Goal: Task Accomplishment & Management: Manage account settings

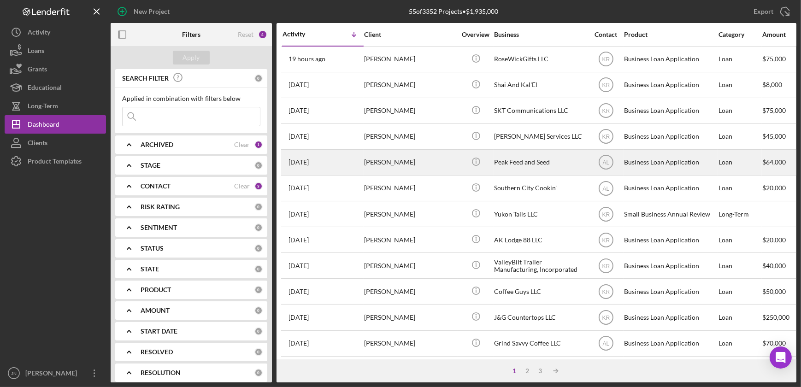
click at [389, 162] on div "Rachel Schoonover" at bounding box center [410, 162] width 92 height 24
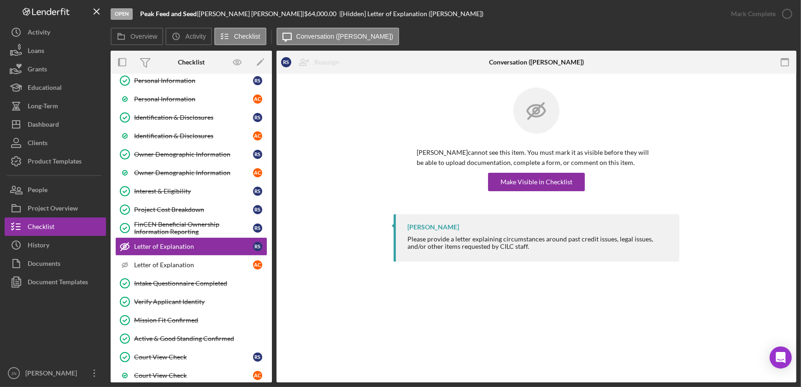
scroll to position [100, 0]
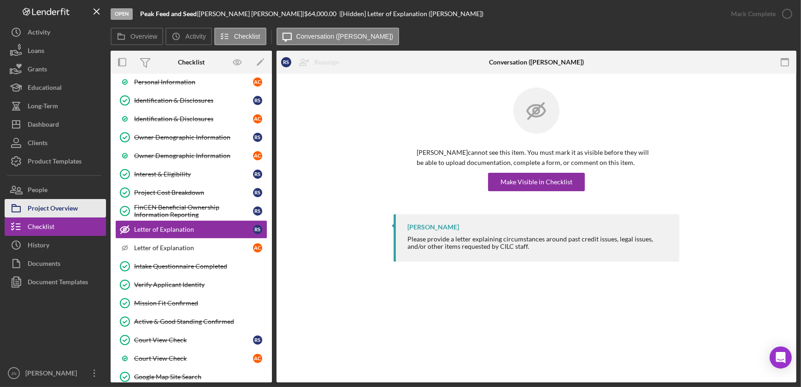
click at [65, 211] on div "Project Overview" at bounding box center [53, 209] width 50 height 21
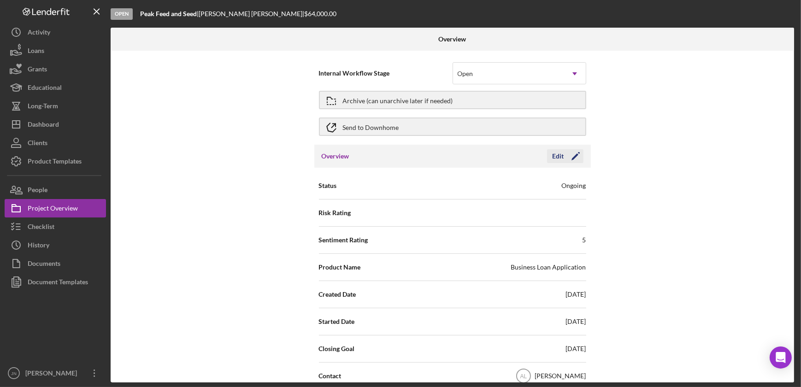
click at [556, 154] on div "Edit" at bounding box center [558, 156] width 12 height 14
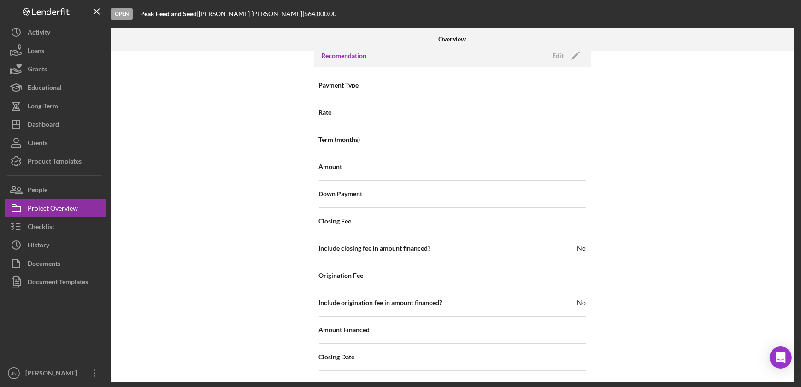
scroll to position [636, 0]
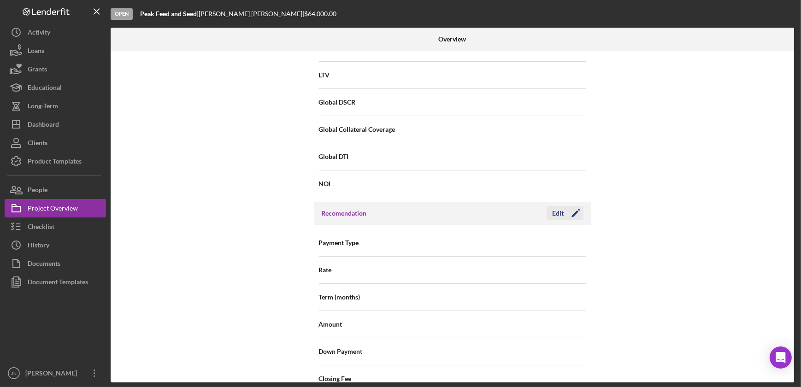
click at [555, 206] on div "Edit" at bounding box center [558, 213] width 12 height 14
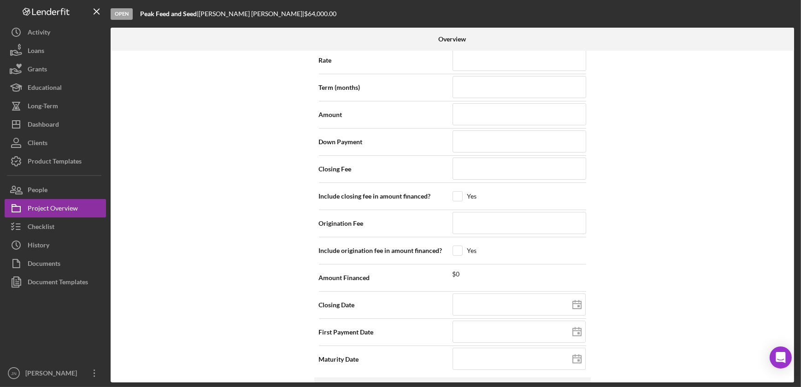
scroll to position [930, 0]
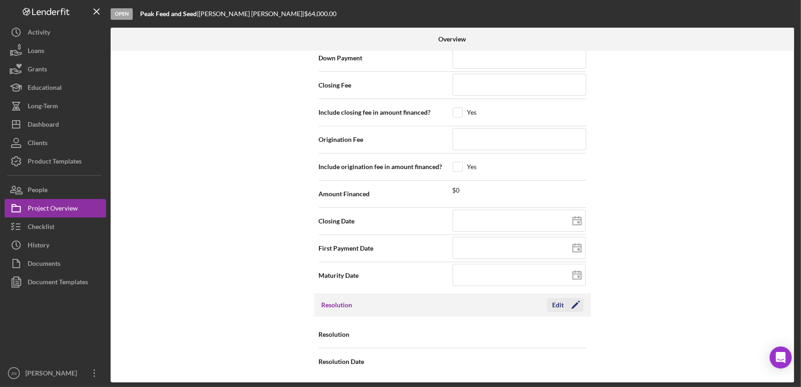
click at [558, 304] on div "Edit" at bounding box center [558, 305] width 12 height 14
click at [576, 335] on icon "Icon/Dropdown Arrow" at bounding box center [575, 335] width 22 height 22
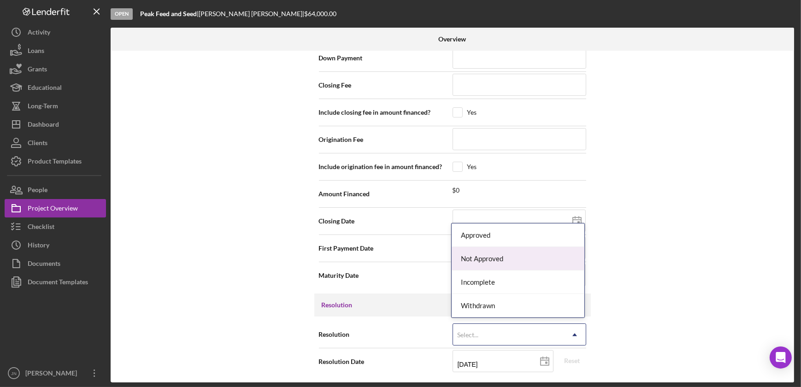
click at [571, 262] on div "Not Approved" at bounding box center [518, 258] width 133 height 23
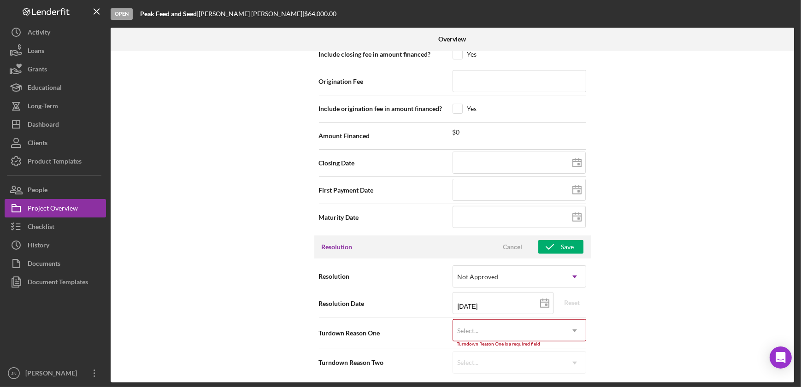
scroll to position [988, 0]
click at [576, 327] on icon "Icon/Dropdown Arrow" at bounding box center [575, 330] width 22 height 22
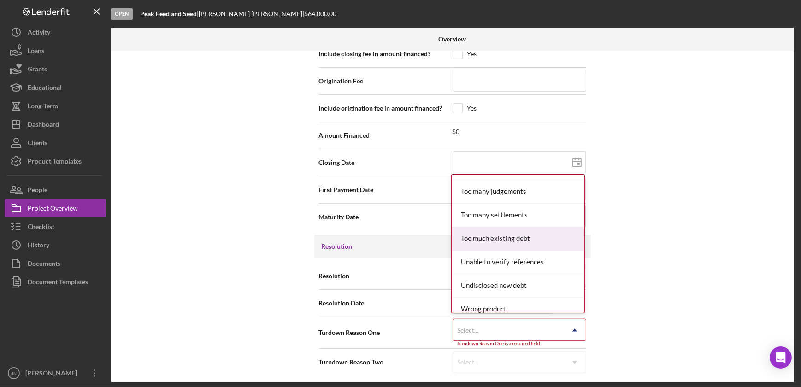
scroll to position [1011, 0]
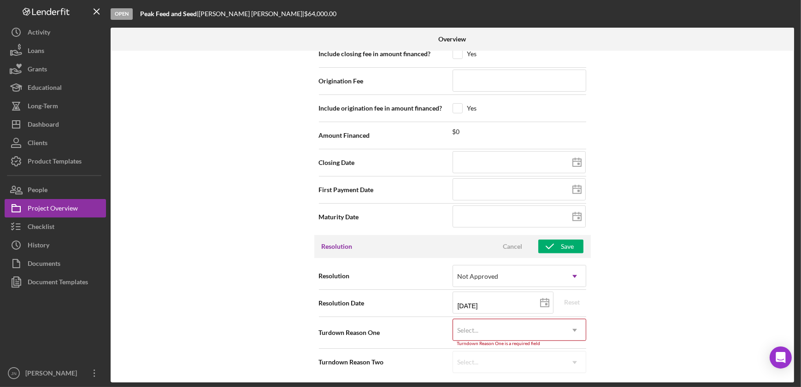
click at [666, 214] on div "Internal Workflow Stage Open Icon/Dropdown Arrow Archive (can unarchive later i…" at bounding box center [452, 217] width 683 height 332
click at [514, 244] on div "Cancel" at bounding box center [512, 247] width 19 height 14
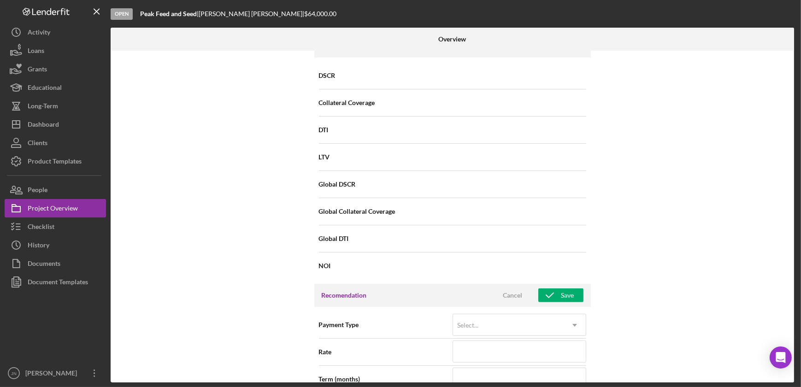
scroll to position [553, 0]
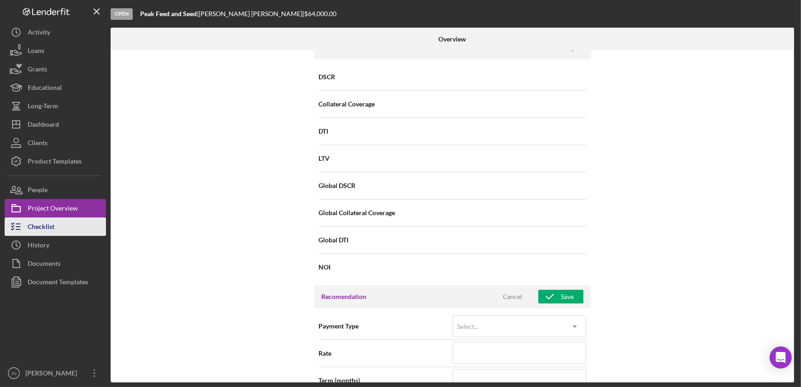
click at [47, 230] on div "Checklist" at bounding box center [41, 227] width 27 height 21
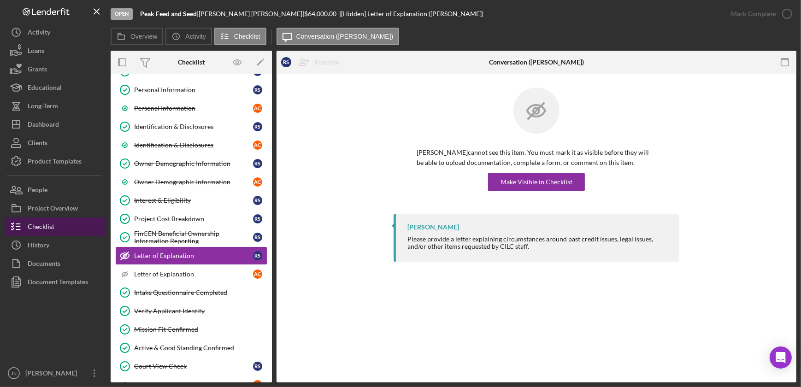
scroll to position [100, 0]
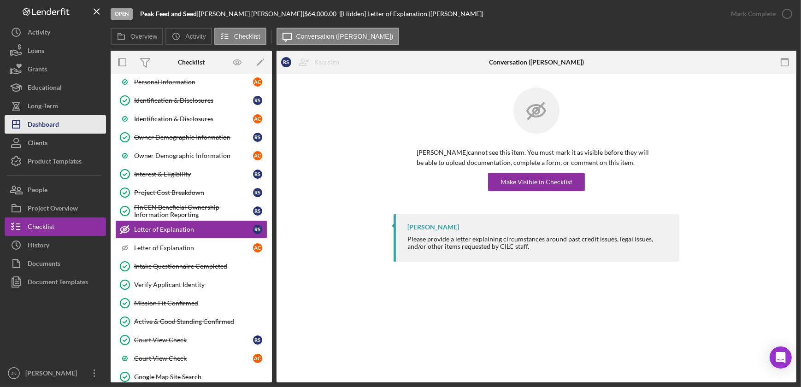
click at [55, 125] on div "Dashboard" at bounding box center [43, 125] width 31 height 21
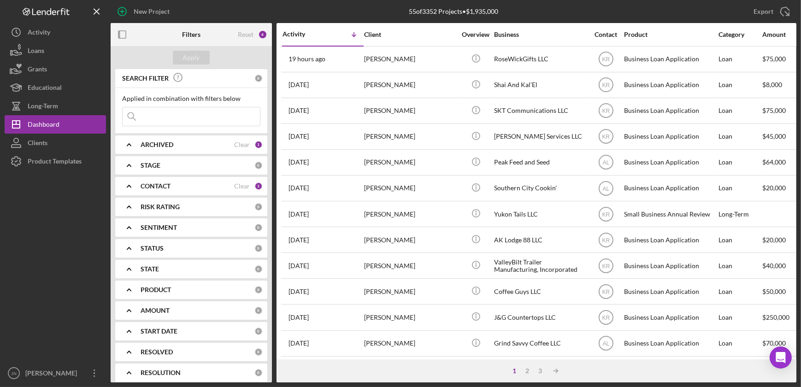
click at [800, 33] on html "New Project 55 of 3352 Projects • $1,935,000 Export Icon/Export Filters Reset 4…" at bounding box center [400, 193] width 801 height 387
click at [541, 371] on div "3" at bounding box center [540, 370] width 13 height 7
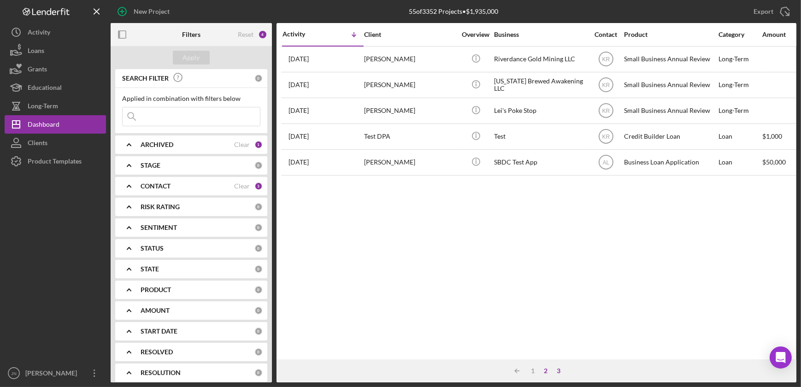
click at [546, 373] on div "2" at bounding box center [545, 370] width 13 height 7
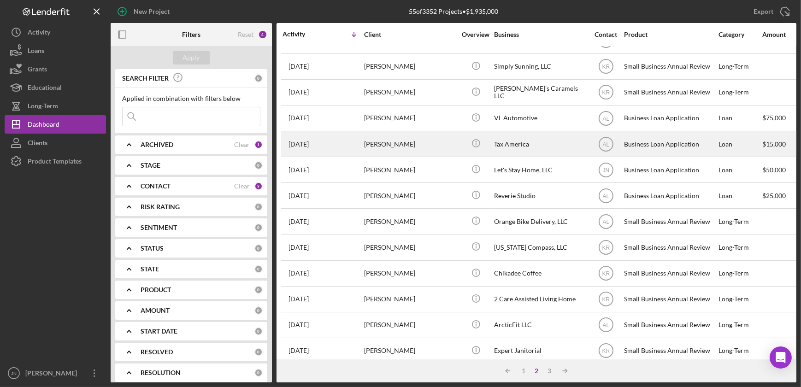
scroll to position [83, 0]
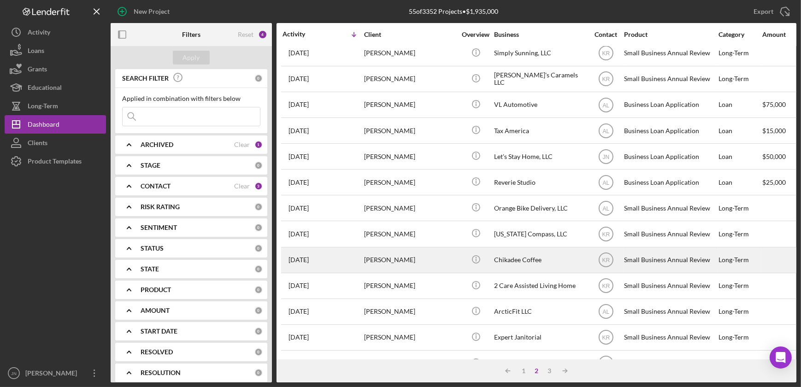
click at [389, 259] on div "Shane Larson" at bounding box center [410, 260] width 92 height 24
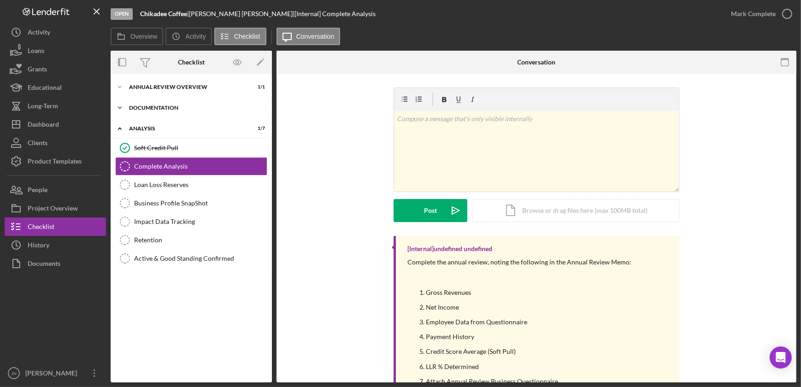
click at [164, 103] on div "Icon/Expander Documentation 3 / 3" at bounding box center [191, 108] width 161 height 18
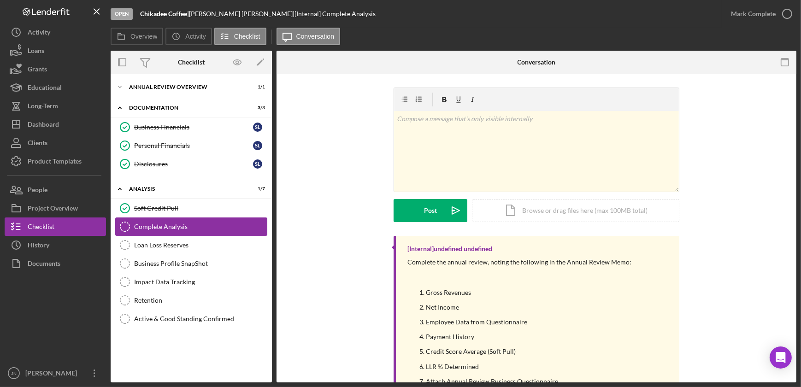
click at [159, 221] on link "Complete Analysis Complete Analysis" at bounding box center [191, 226] width 152 height 18
click at [62, 223] on button "Checklist" at bounding box center [55, 226] width 101 height 18
click at [47, 126] on div "Dashboard" at bounding box center [43, 125] width 31 height 21
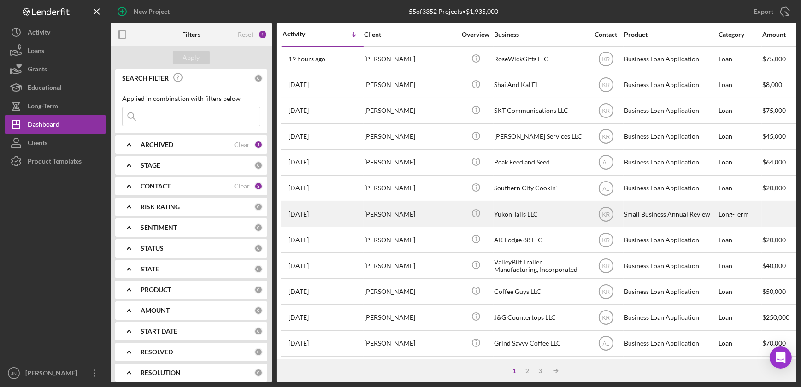
click at [384, 212] on div "[PERSON_NAME]" at bounding box center [410, 214] width 92 height 24
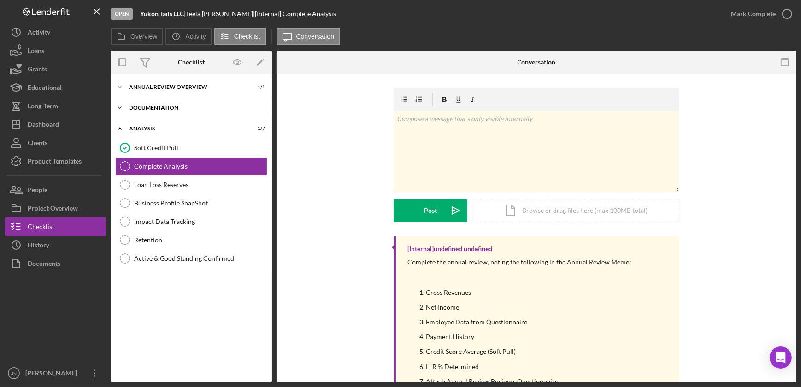
click at [145, 110] on div "Documentation" at bounding box center [194, 108] width 131 height 6
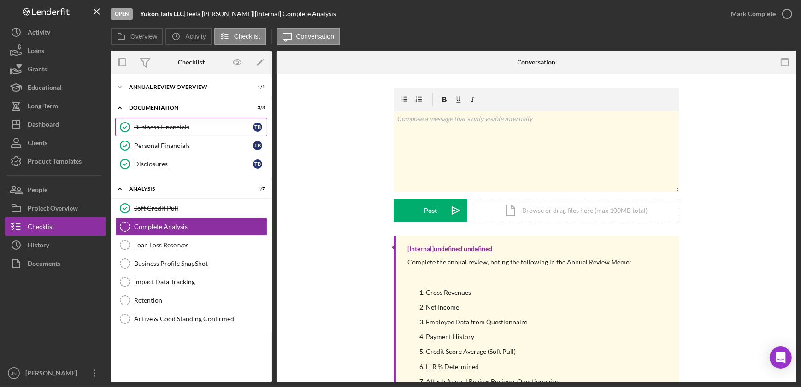
click at [150, 129] on div "Business Financials" at bounding box center [193, 126] width 119 height 7
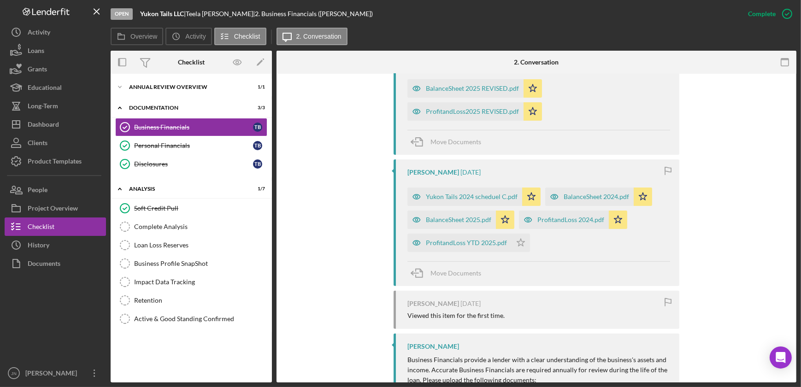
scroll to position [335, 0]
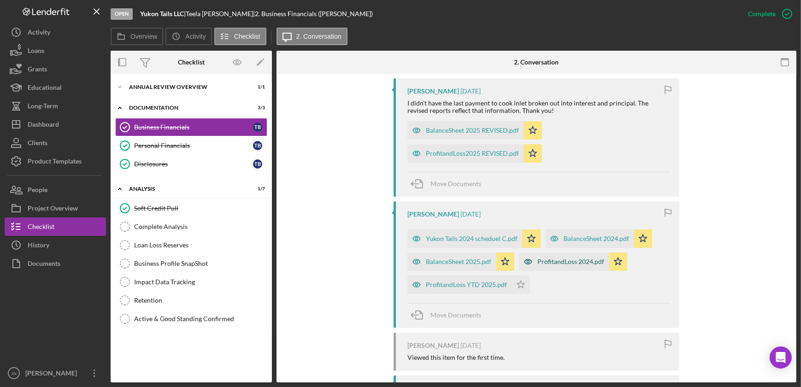
click at [562, 262] on div "ProfitandLoss 2024.pdf" at bounding box center [570, 261] width 67 height 7
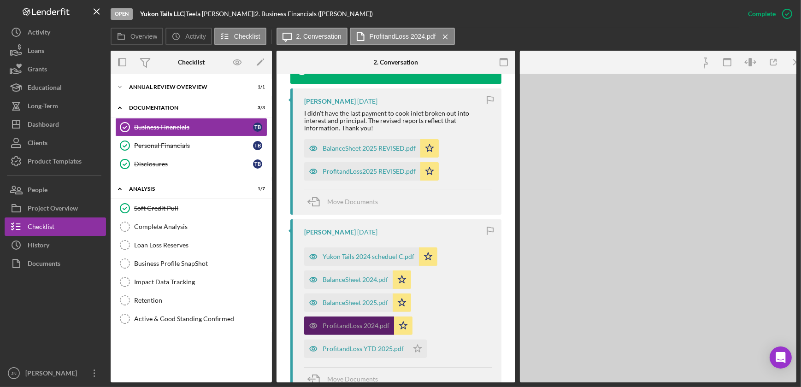
scroll to position [346, 0]
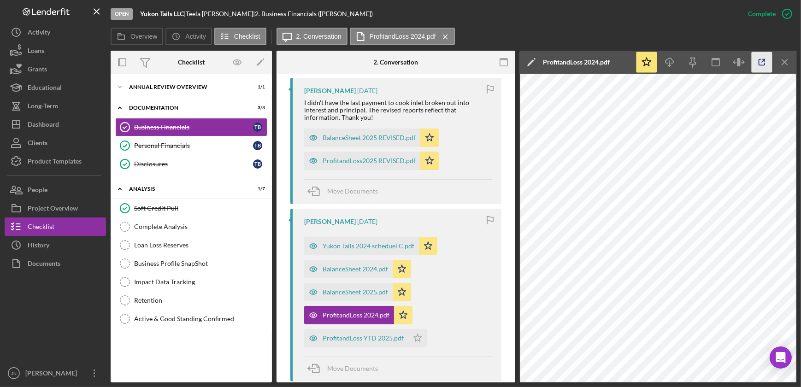
click at [762, 66] on icon "button" at bounding box center [762, 62] width 21 height 21
click at [346, 341] on div "ProfitandLoss YTD 2025.pdf" at bounding box center [363, 338] width 81 height 7
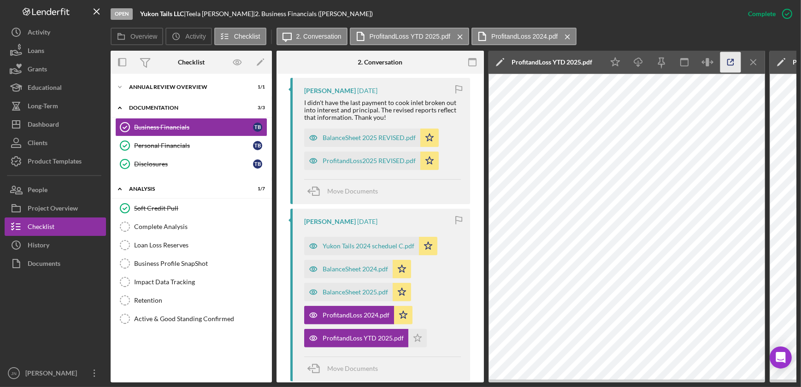
click at [731, 63] on icon "button" at bounding box center [730, 62] width 21 height 21
click at [157, 205] on div "Soft Credit Pull" at bounding box center [200, 208] width 133 height 7
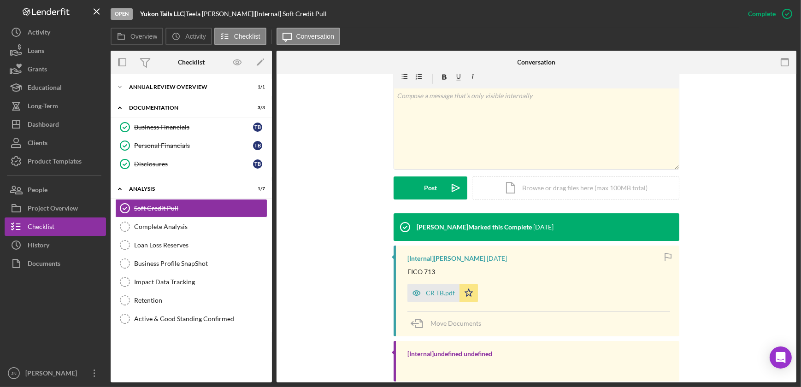
scroll to position [166, 0]
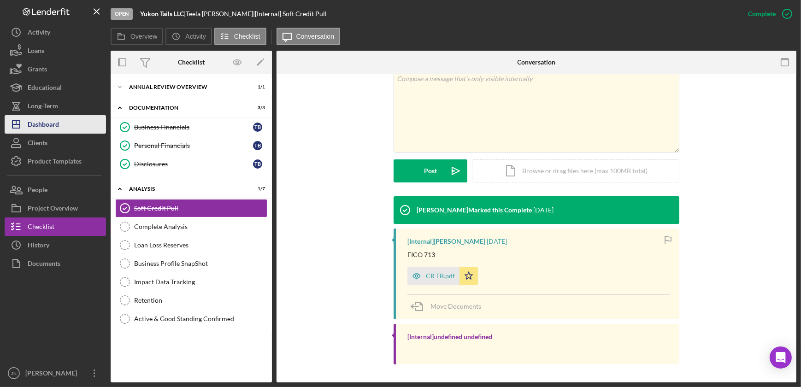
click at [24, 117] on icon "Icon/Dashboard" at bounding box center [16, 124] width 23 height 23
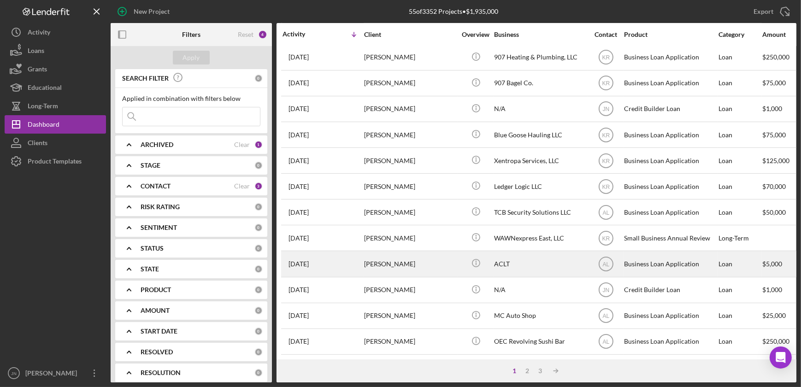
scroll to position [346, 0]
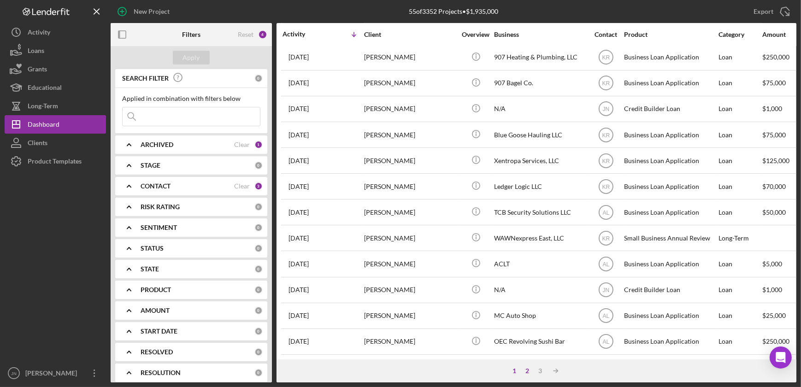
click at [526, 373] on div "2" at bounding box center [527, 370] width 13 height 7
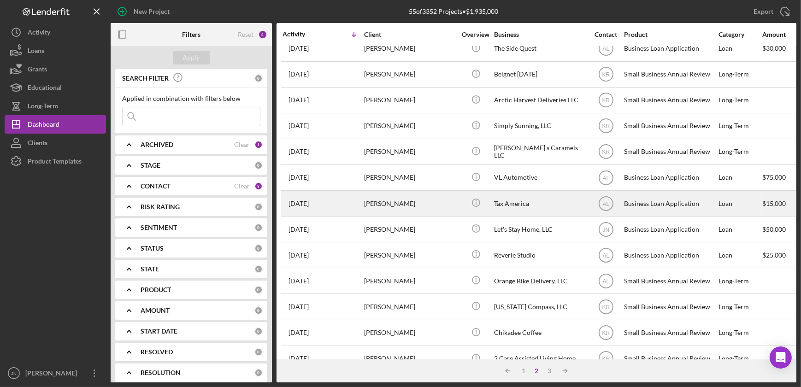
scroll to position [53, 0]
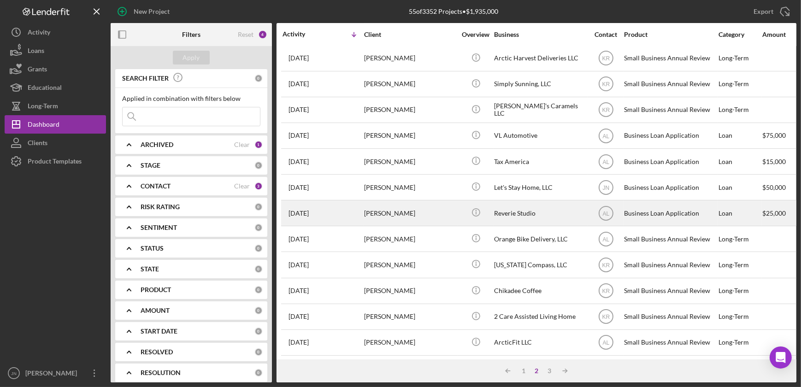
click at [309, 215] on time "3 months ago" at bounding box center [298, 213] width 20 height 7
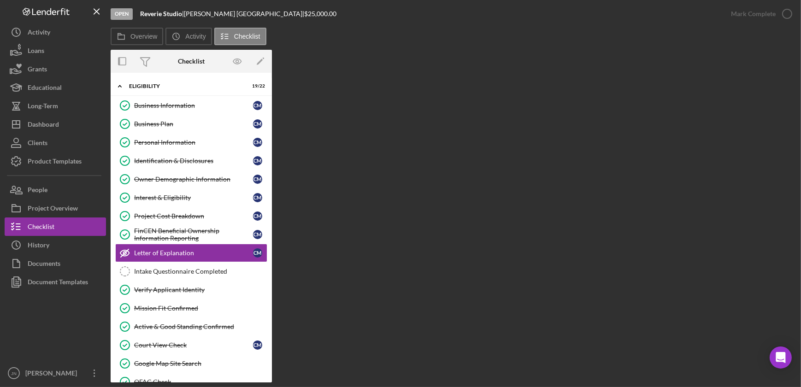
scroll to position [25, 0]
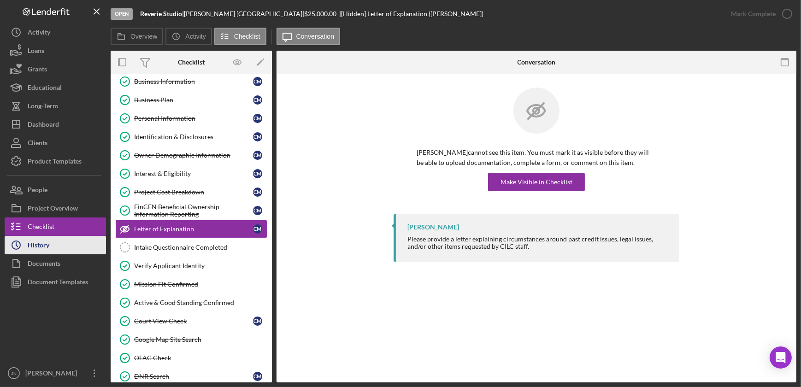
click at [54, 241] on button "Icon/History History" at bounding box center [55, 245] width 101 height 18
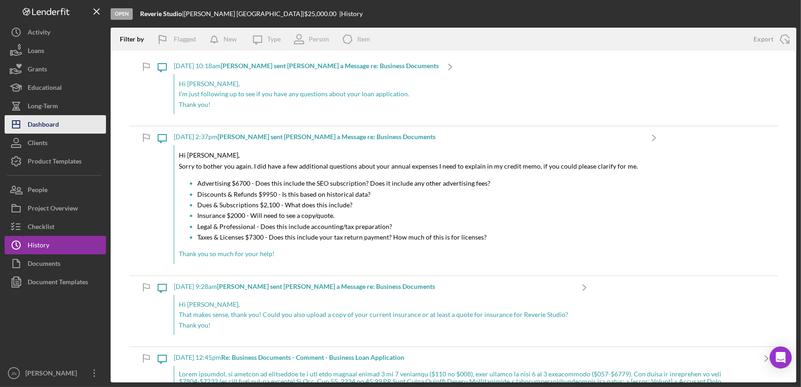
click at [50, 121] on div "Dashboard" at bounding box center [43, 125] width 31 height 21
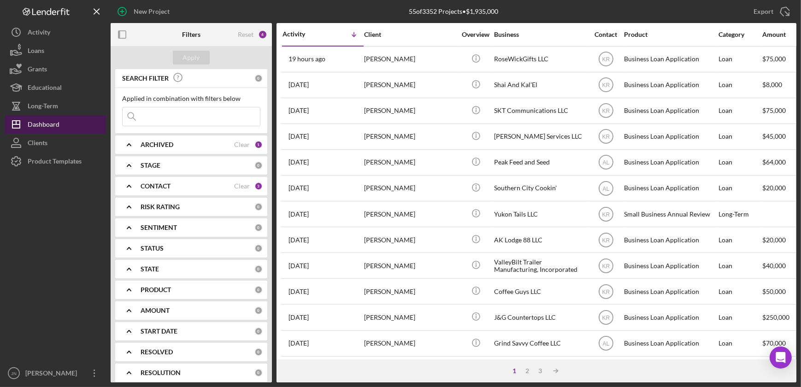
click at [42, 124] on div "Dashboard" at bounding box center [44, 125] width 32 height 21
click at [133, 291] on icon "Icon/Expander" at bounding box center [128, 289] width 23 height 23
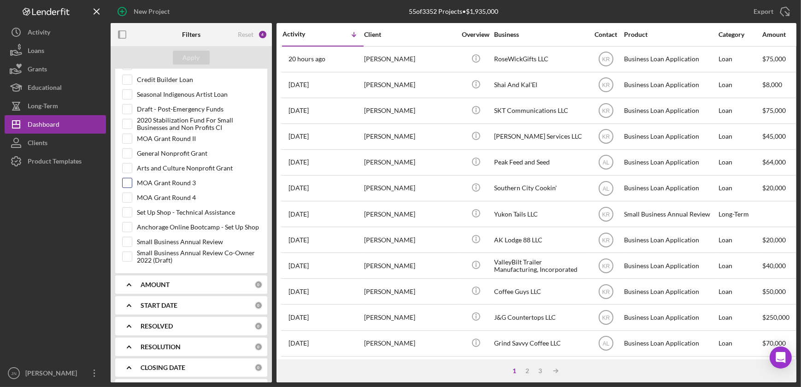
scroll to position [335, 0]
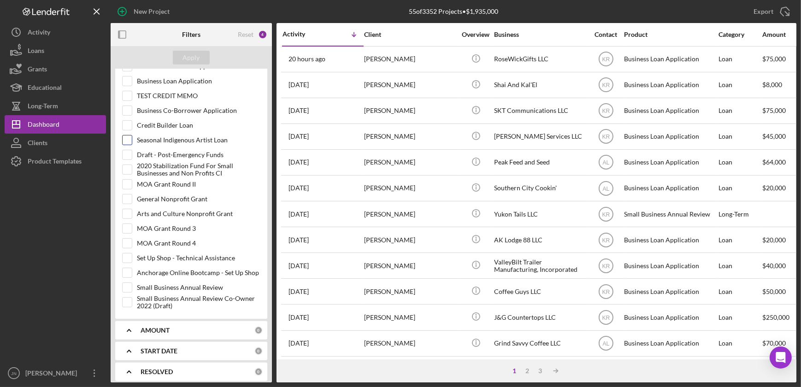
click at [129, 140] on input "Seasonal Indigenous Artist Loan" at bounding box center [127, 139] width 9 height 9
checkbox input "true"
click at [129, 121] on input "Credit Builder Loan" at bounding box center [127, 125] width 9 height 9
checkbox input "true"
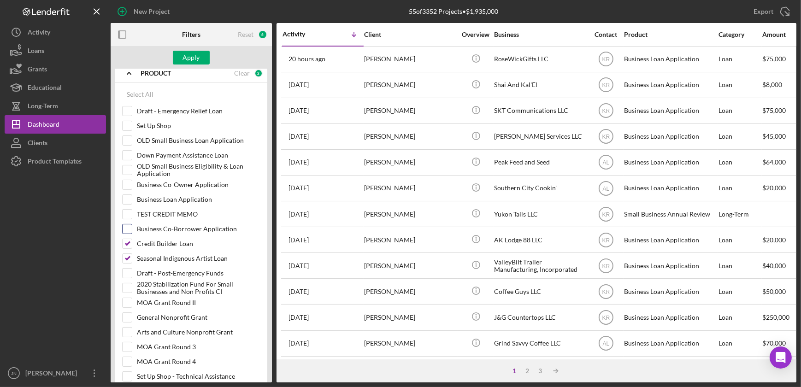
scroll to position [209, 0]
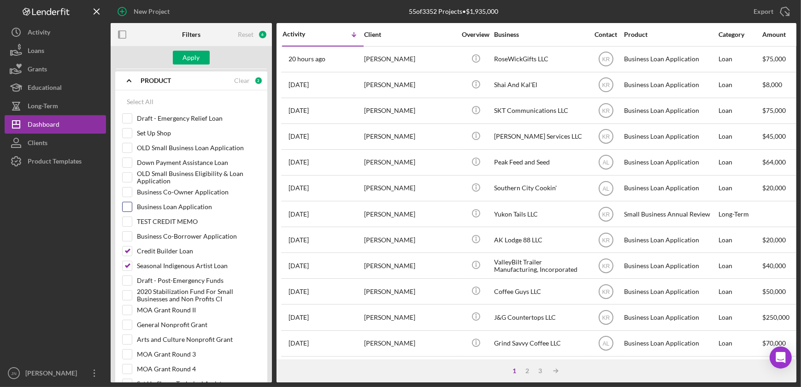
click at [127, 204] on input "Business Loan Application" at bounding box center [127, 206] width 9 height 9
checkbox input "true"
click at [188, 56] on div "Apply" at bounding box center [191, 58] width 17 height 14
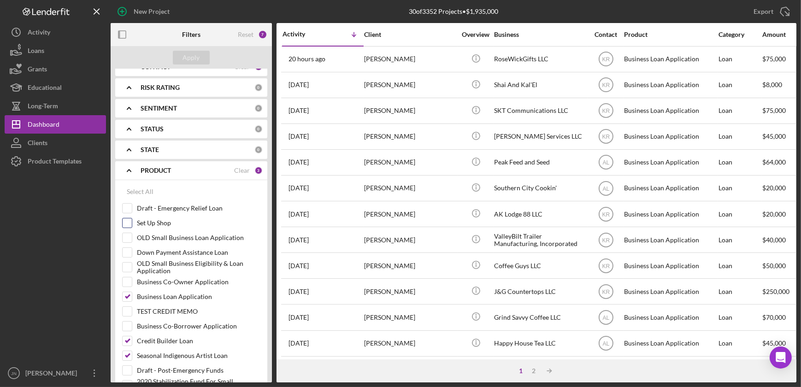
scroll to position [0, 0]
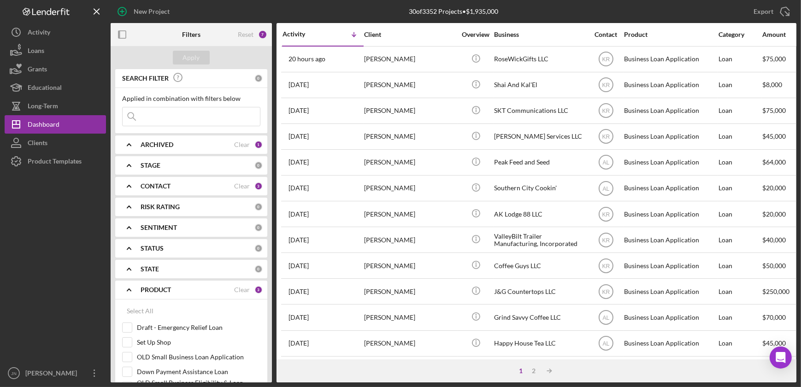
click at [161, 141] on b "ARCHIVED" at bounding box center [157, 144] width 33 height 7
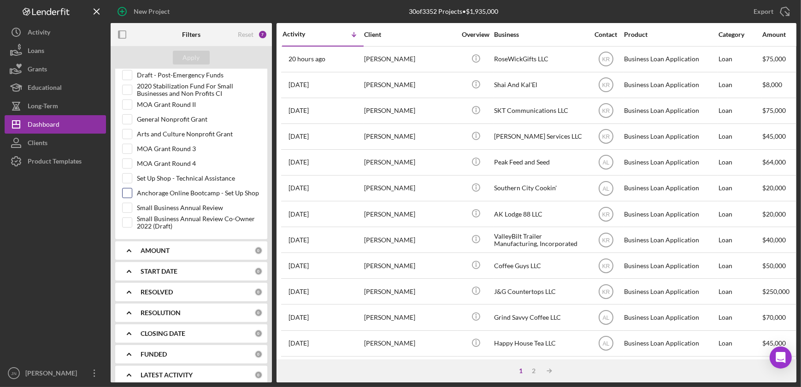
scroll to position [481, 0]
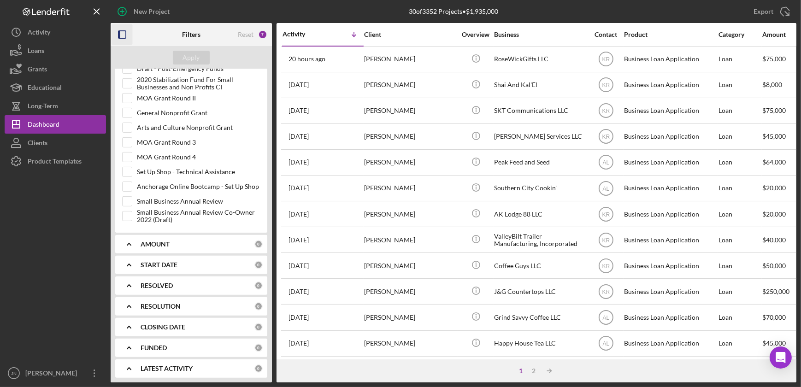
click at [123, 31] on icon "button" at bounding box center [122, 34] width 21 height 21
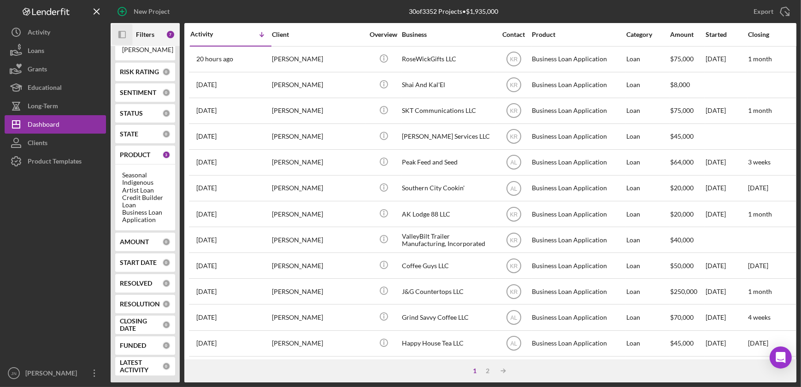
scroll to position [129, 0]
